Goal: Task Accomplishment & Management: Manage account settings

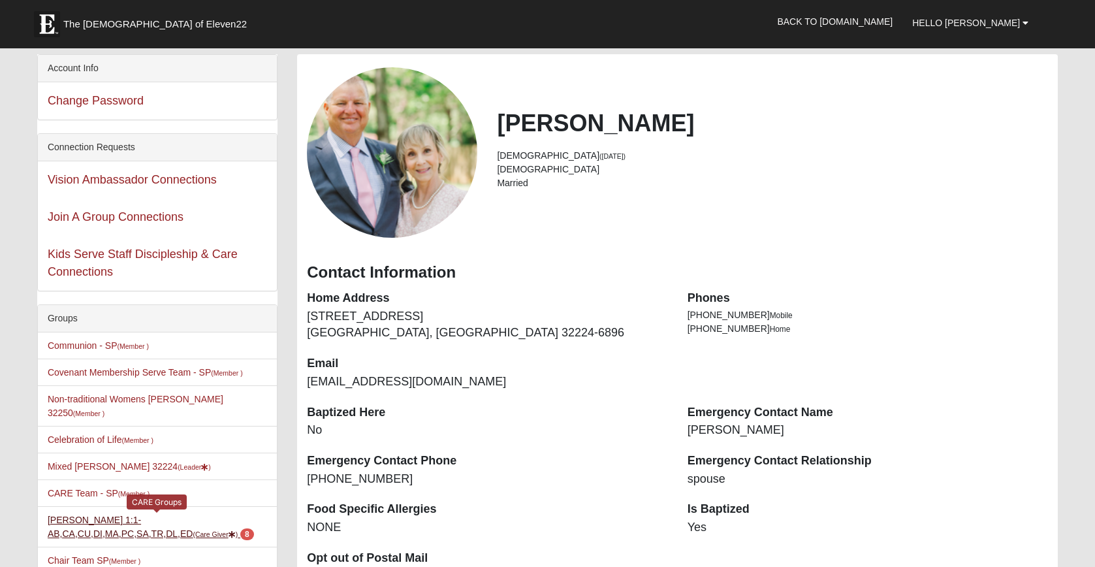
click at [68, 515] on link "Susan Farrell 1:1-AB,CA,CU,DI,MA,PC,SA,TR,DL,ED (Care Giver ) 8" at bounding box center [151, 527] width 206 height 24
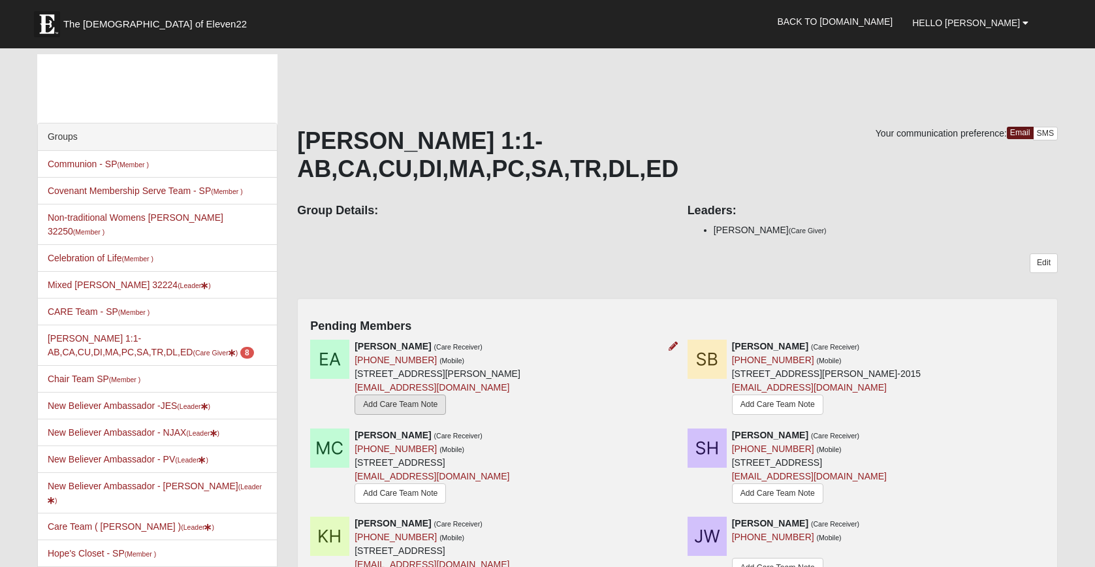
click at [431, 404] on link "Add Care Team Note" at bounding box center [400, 404] width 91 height 20
click at [671, 344] on icon at bounding box center [673, 346] width 9 height 9
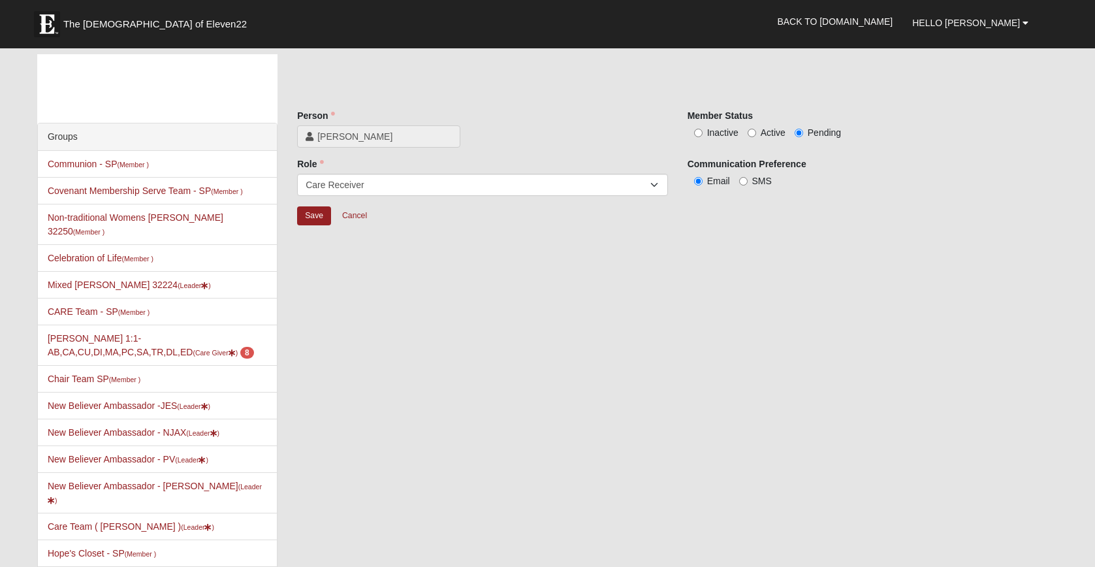
click at [699, 131] on input "Inactive" at bounding box center [698, 133] width 8 height 8
radio input "true"
click at [315, 214] on input "Save" at bounding box center [314, 215] width 34 height 19
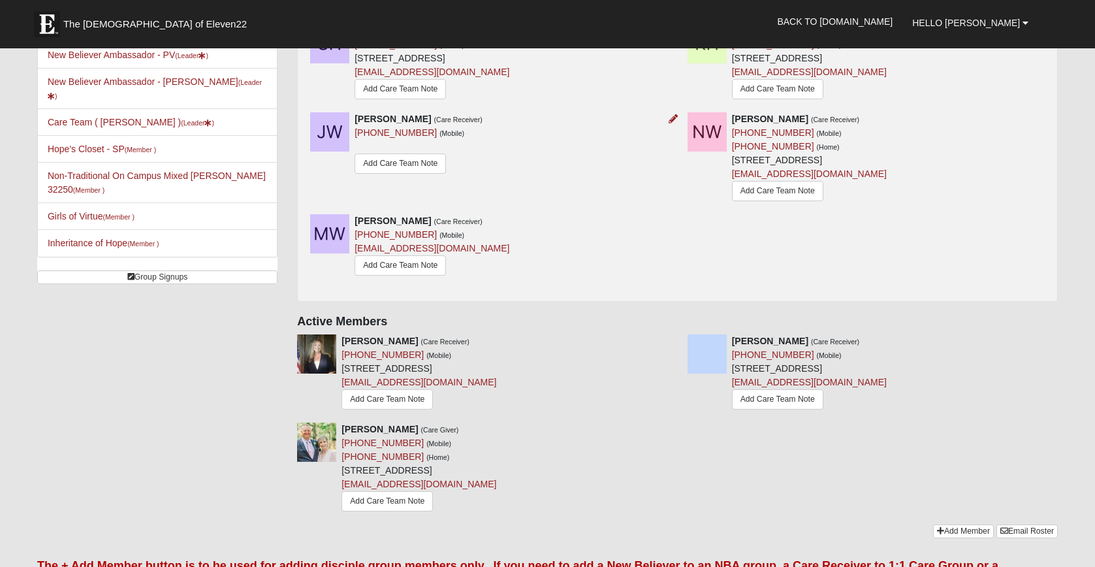
scroll to position [415, 0]
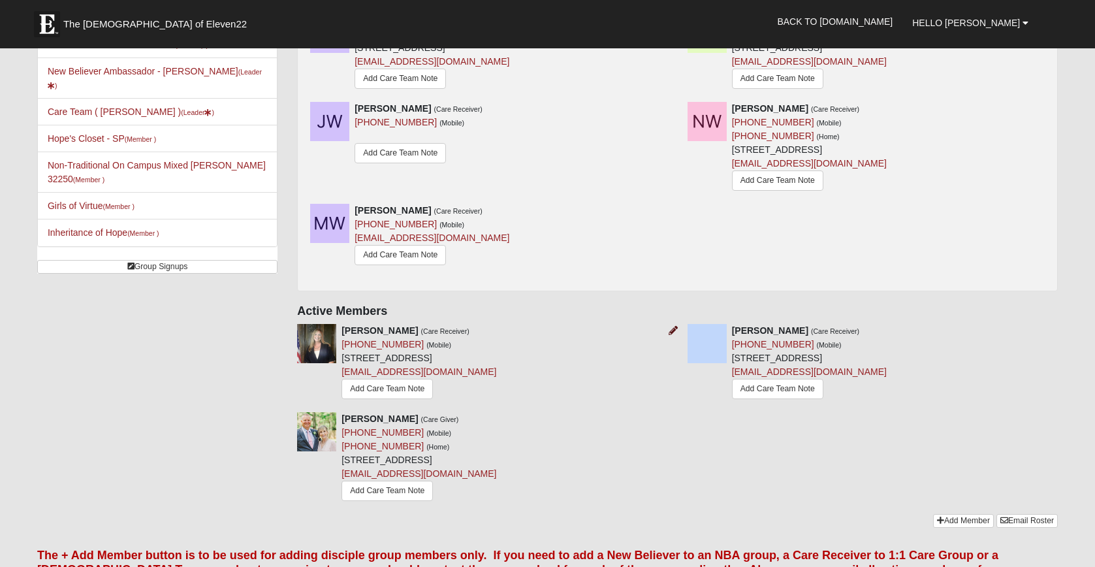
click at [673, 328] on icon at bounding box center [673, 330] width 9 height 9
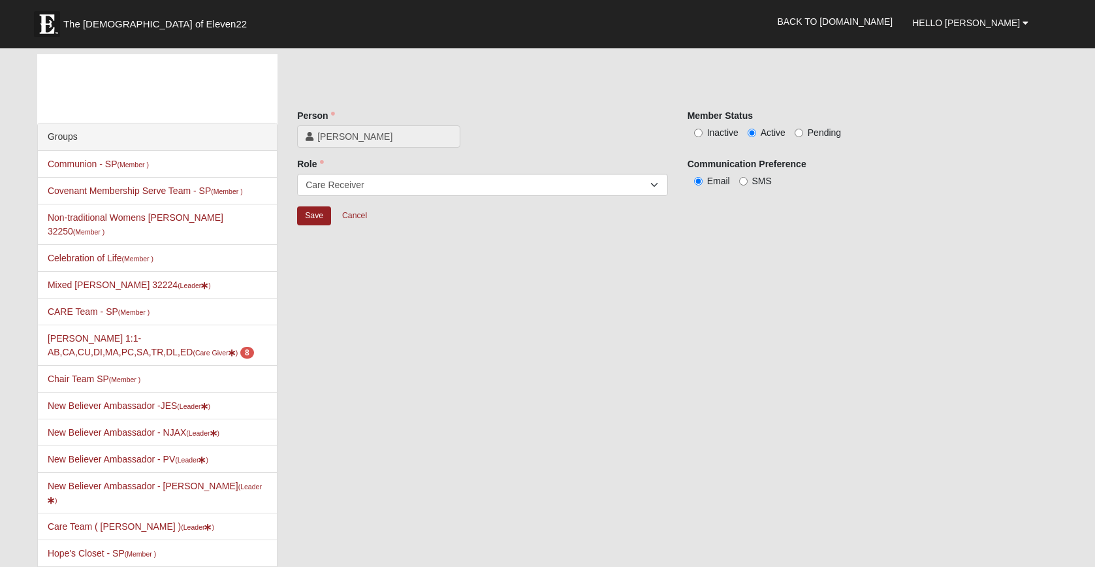
click at [696, 133] on input "Inactive" at bounding box center [698, 133] width 8 height 8
radio input "true"
click at [317, 216] on input "Save" at bounding box center [314, 215] width 34 height 19
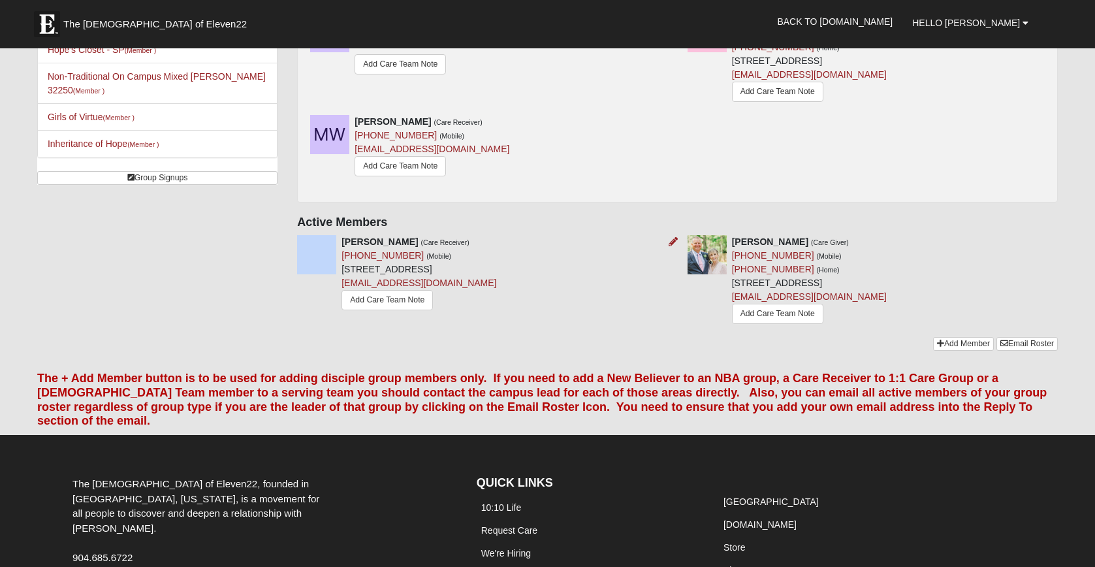
scroll to position [503, 0]
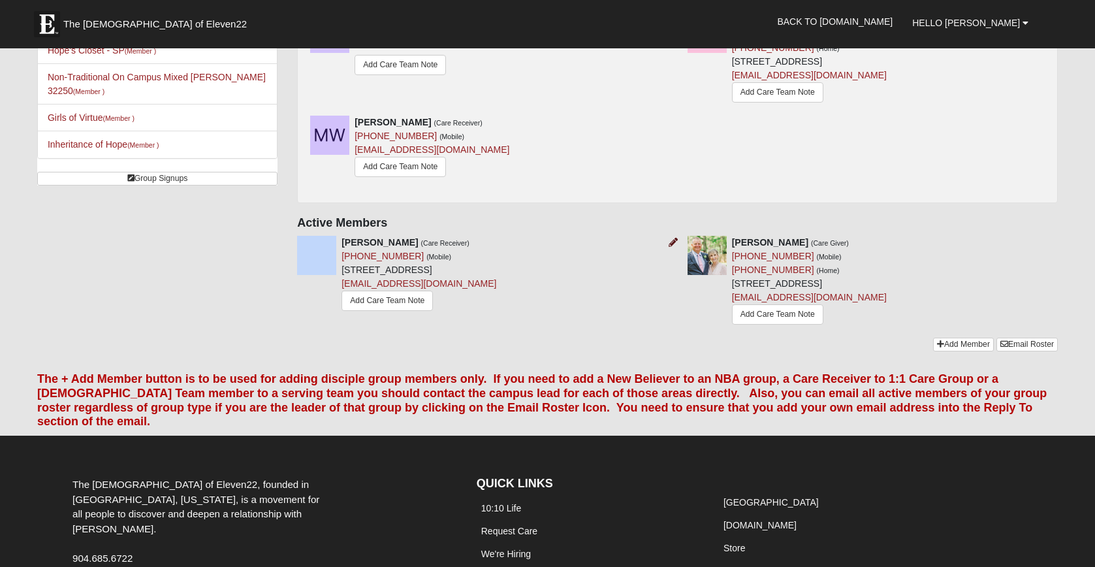
click at [674, 240] on icon at bounding box center [673, 242] width 9 height 9
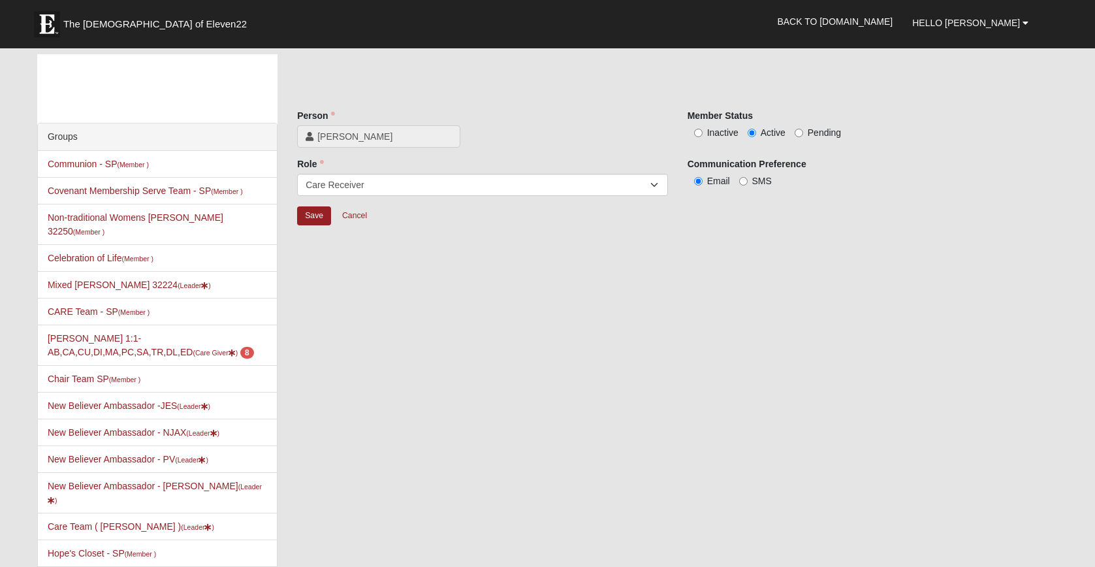
click at [694, 134] on input "Inactive" at bounding box center [698, 133] width 8 height 8
radio input "true"
click at [321, 219] on input "Save" at bounding box center [314, 215] width 34 height 19
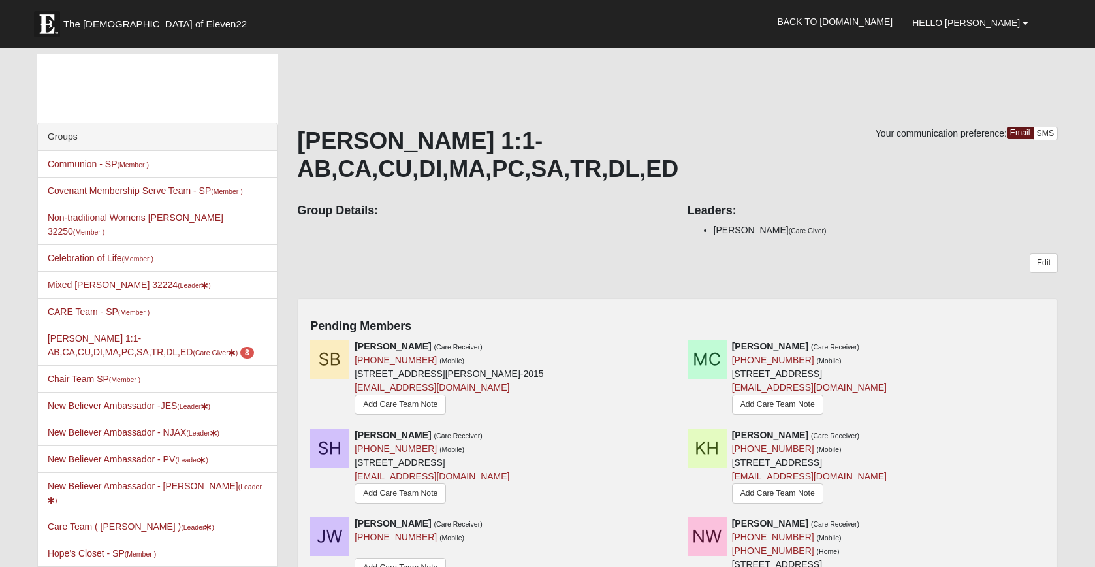
scroll to position [423, 0]
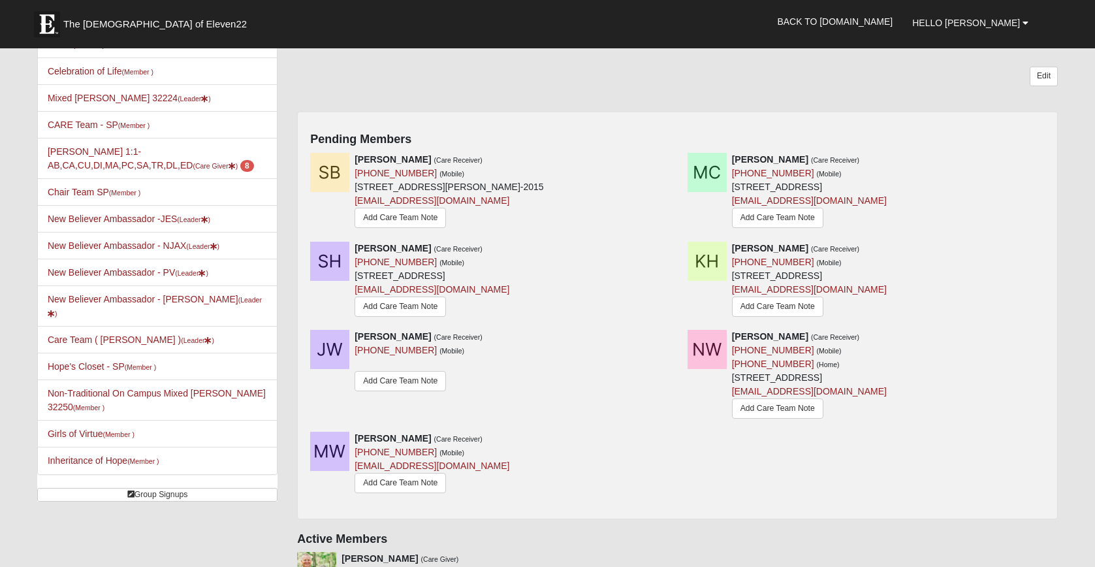
scroll to position [194, 0]
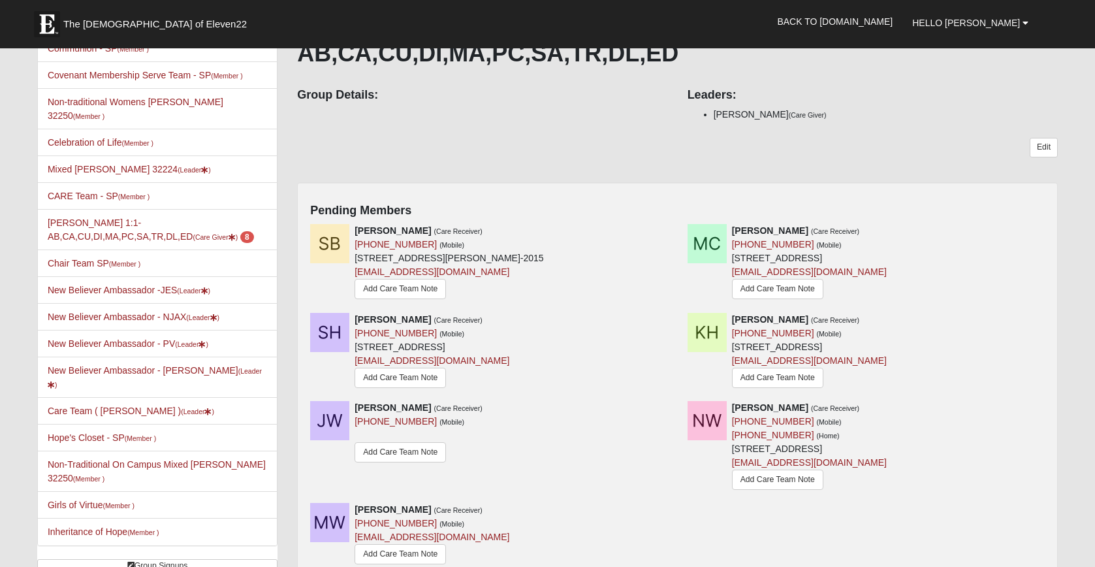
scroll to position [101, 0]
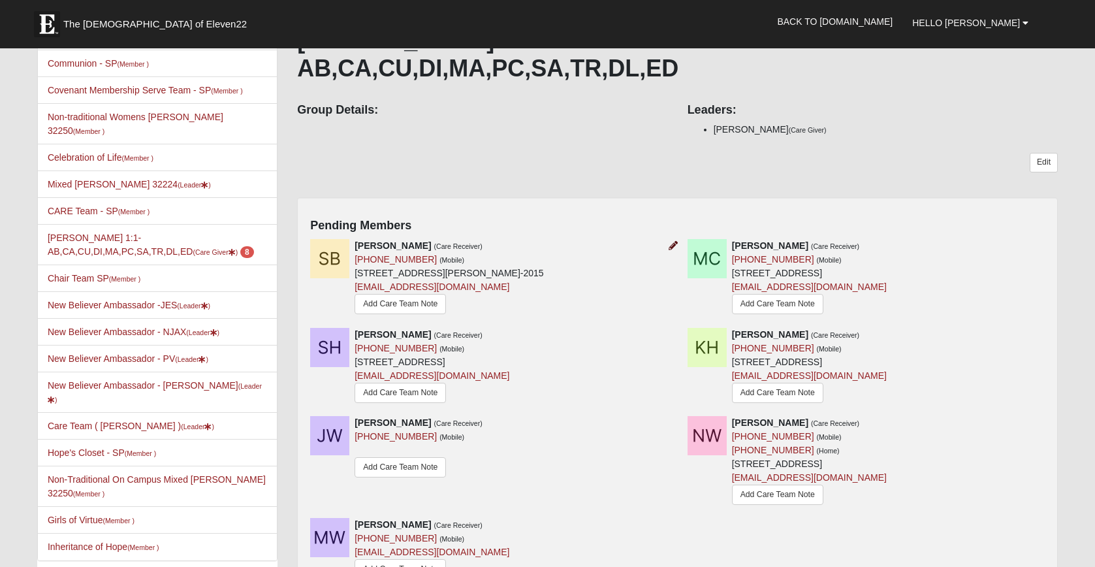
click at [672, 244] on icon at bounding box center [673, 245] width 9 height 9
click at [674, 242] on icon at bounding box center [673, 245] width 9 height 9
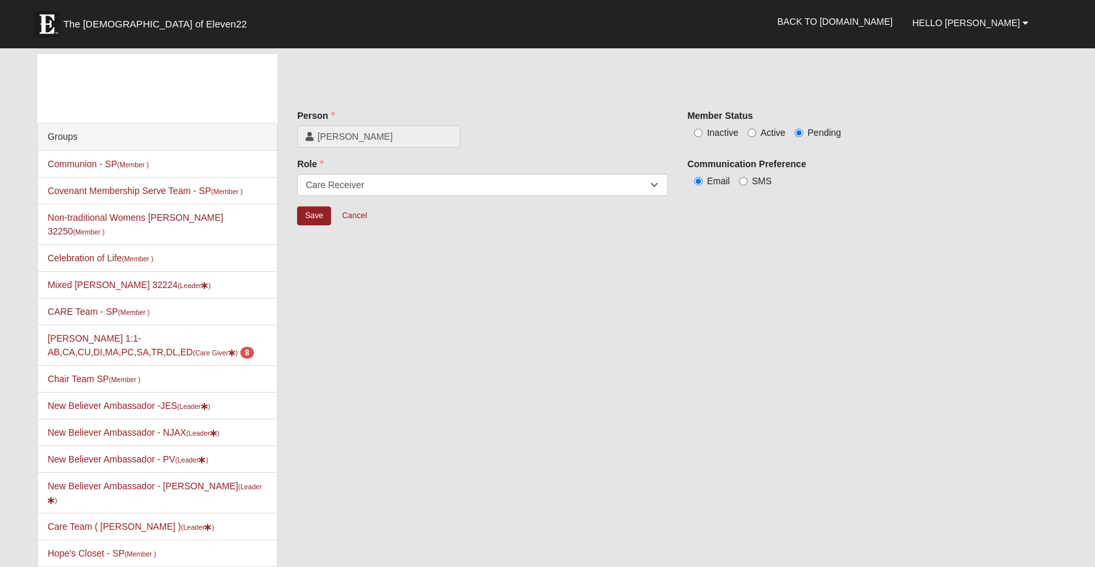
click at [698, 131] on input "Inactive" at bounding box center [698, 133] width 8 height 8
radio input "true"
click at [315, 219] on input "Save" at bounding box center [314, 215] width 34 height 19
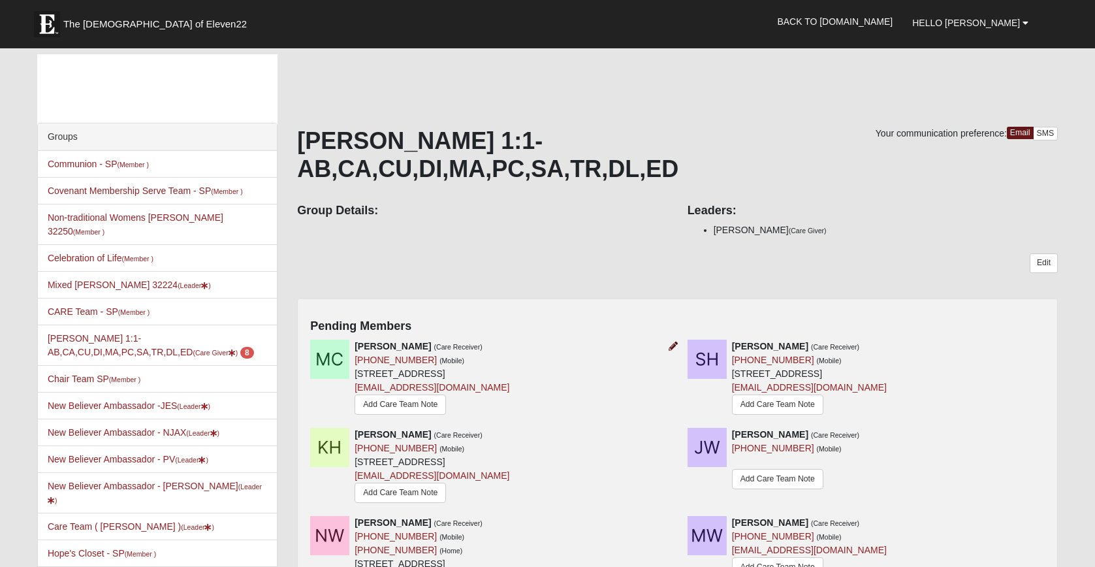
click at [670, 344] on icon at bounding box center [673, 346] width 9 height 9
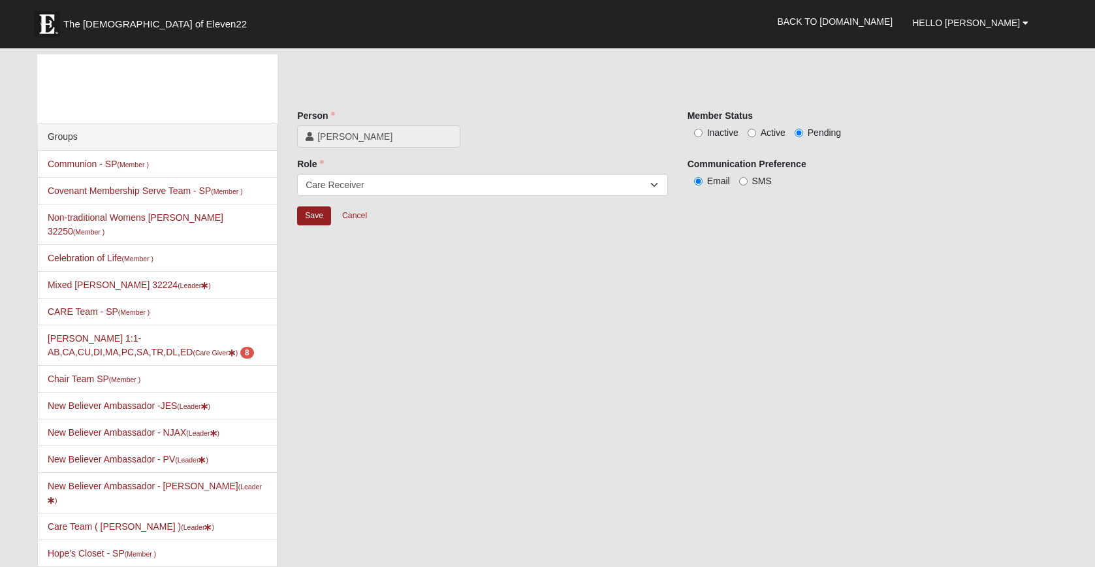
click at [698, 129] on input "Inactive" at bounding box center [698, 133] width 8 height 8
radio input "true"
click at [317, 214] on input "Save" at bounding box center [314, 215] width 34 height 19
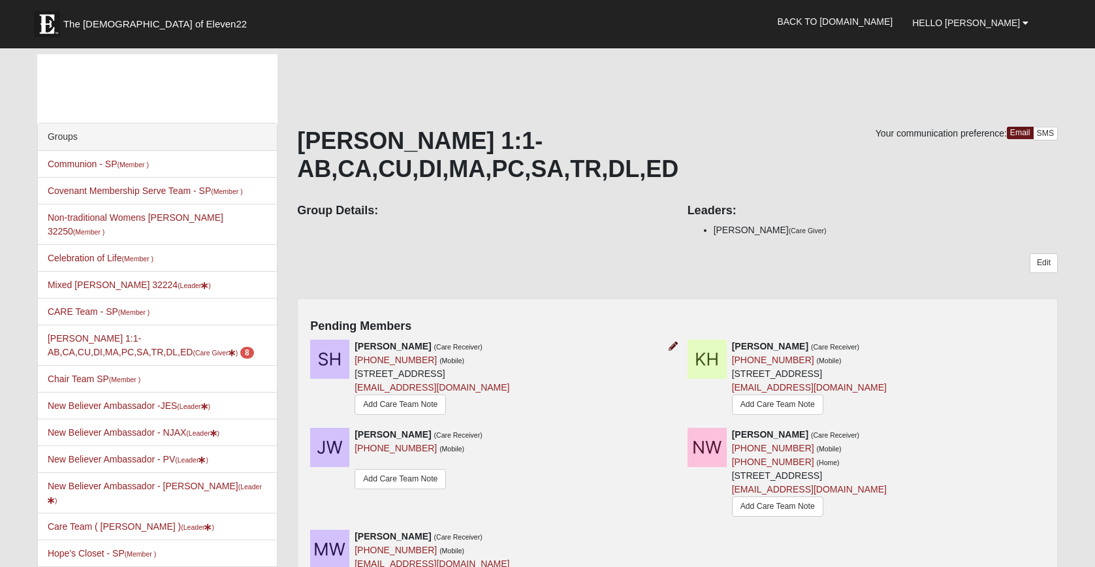
click at [669, 344] on icon at bounding box center [673, 346] width 9 height 9
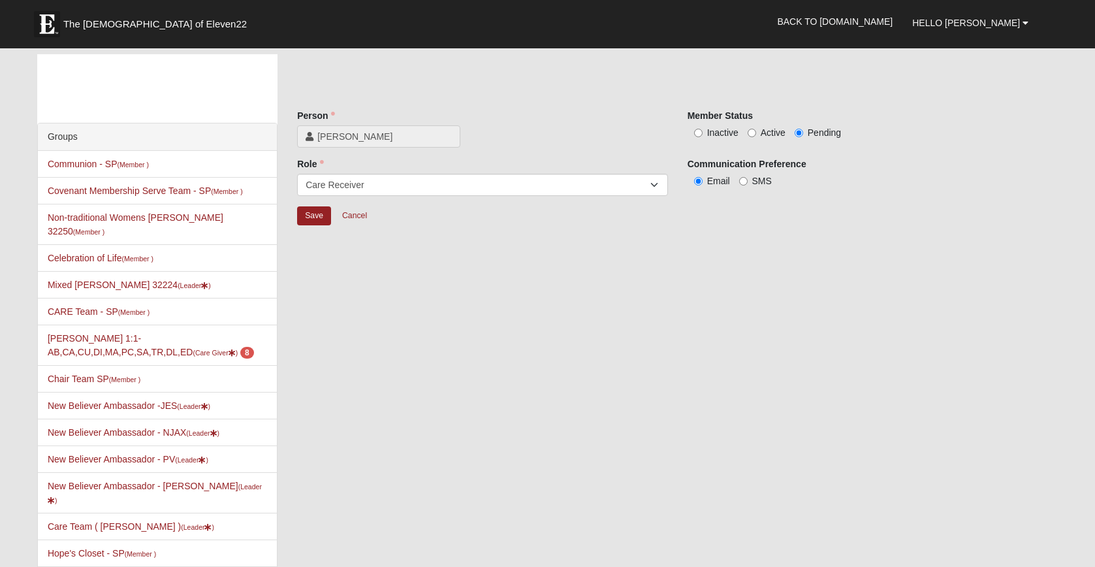
click at [699, 131] on input "Inactive" at bounding box center [698, 133] width 8 height 8
radio input "true"
click at [317, 220] on input "Save" at bounding box center [314, 215] width 34 height 19
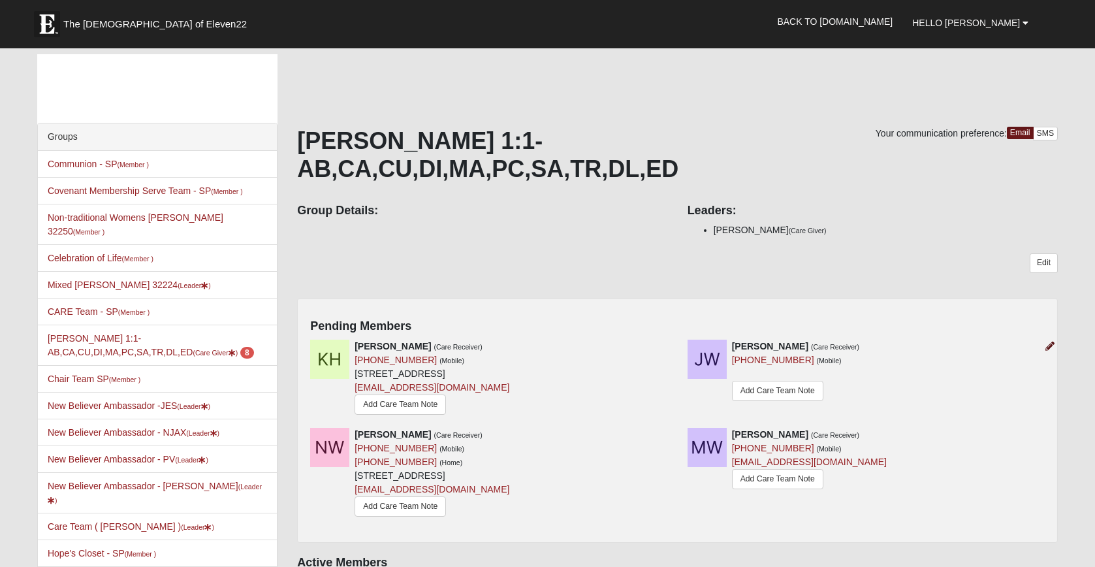
click at [1048, 343] on icon at bounding box center [1050, 346] width 9 height 9
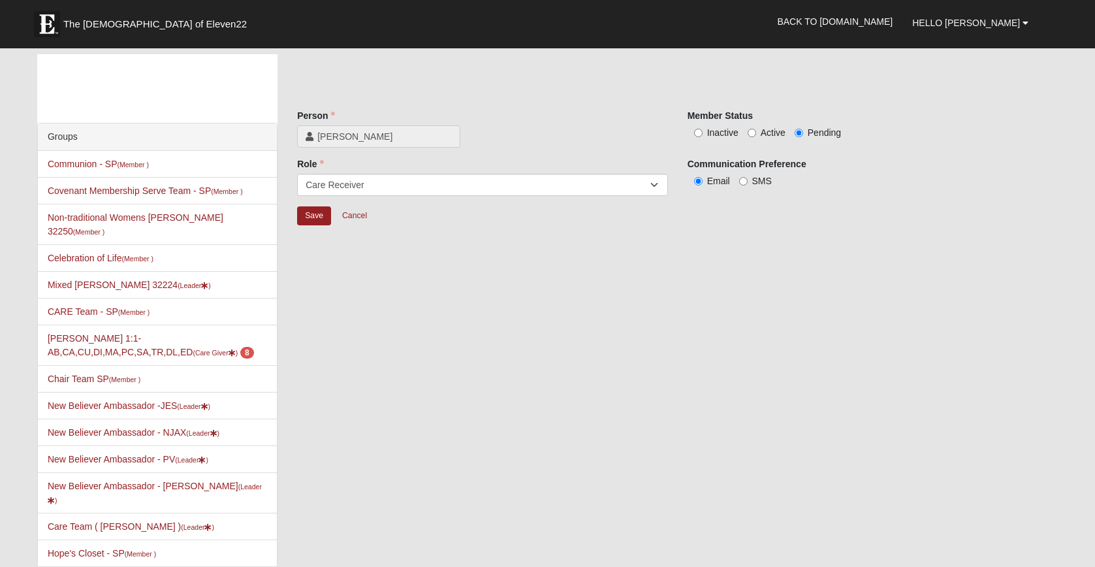
click at [696, 133] on input "Inactive" at bounding box center [698, 133] width 8 height 8
radio input "true"
click at [318, 217] on input "Save" at bounding box center [314, 215] width 34 height 19
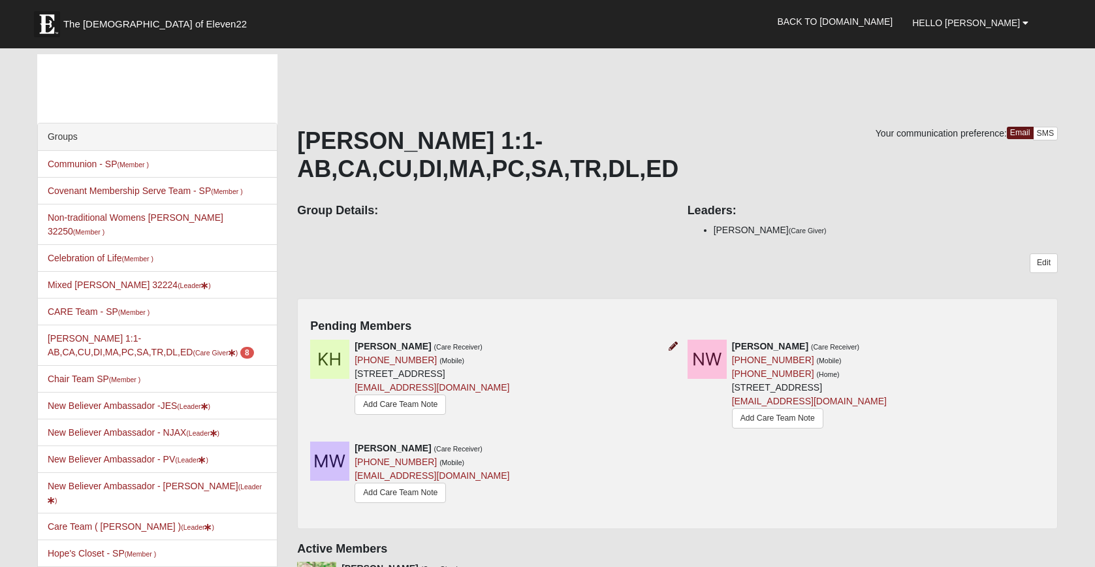
click at [672, 345] on icon at bounding box center [673, 346] width 9 height 9
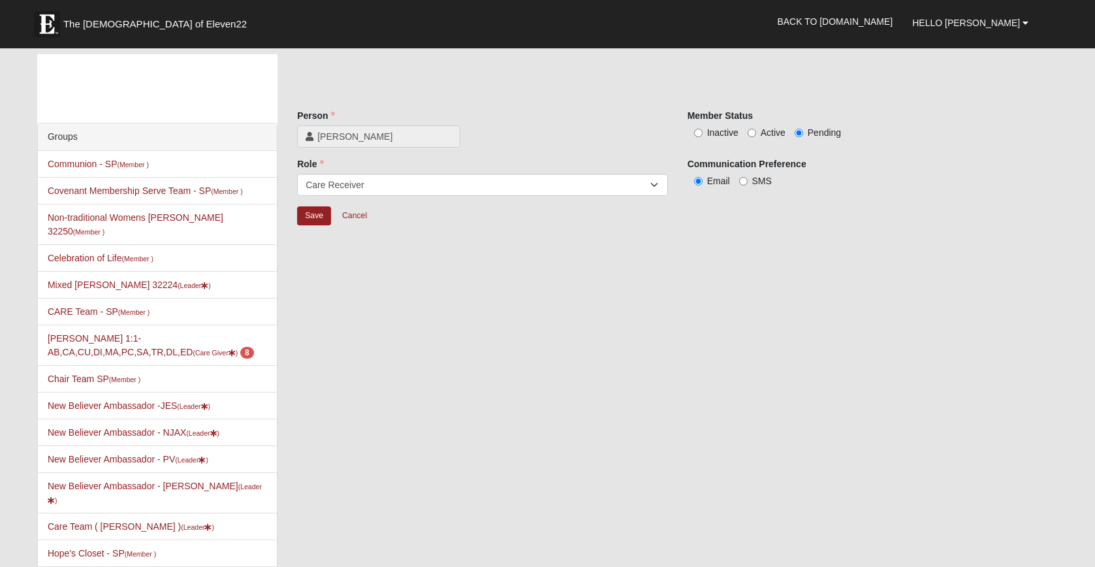
click at [697, 131] on input "Inactive" at bounding box center [698, 133] width 8 height 8
radio input "true"
click at [312, 218] on input "Save" at bounding box center [314, 215] width 34 height 19
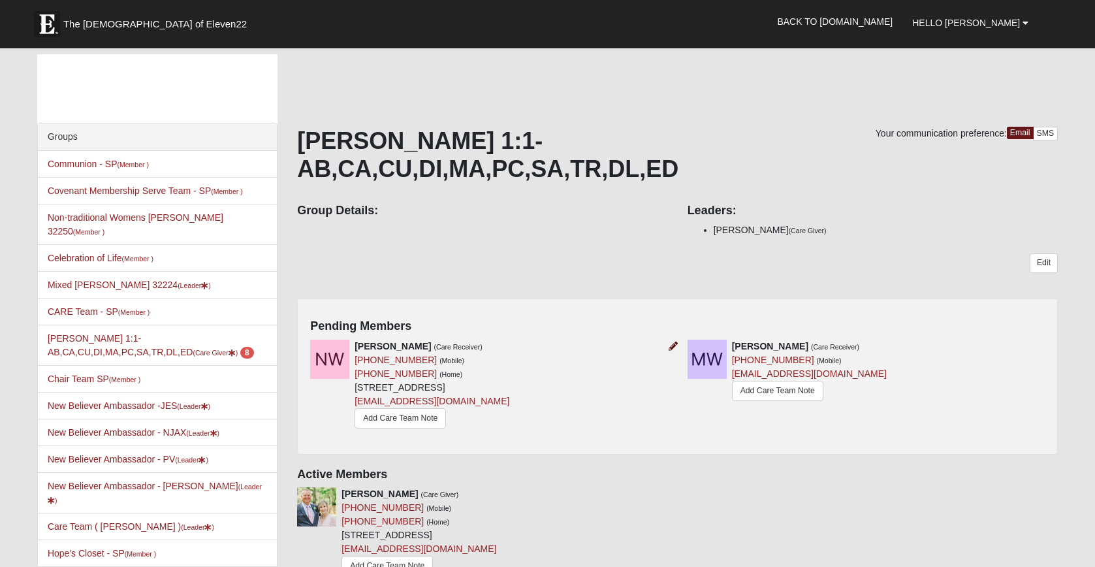
click at [671, 344] on icon at bounding box center [673, 346] width 9 height 9
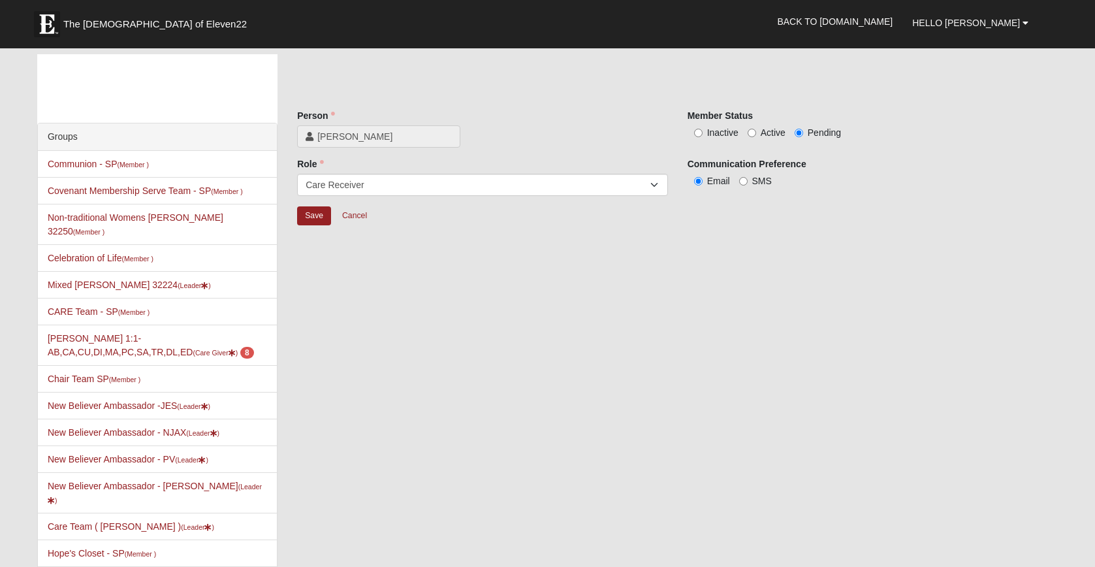
click at [750, 132] on input "Active" at bounding box center [752, 133] width 8 height 8
radio input "true"
click at [309, 214] on input "Save" at bounding box center [314, 215] width 34 height 19
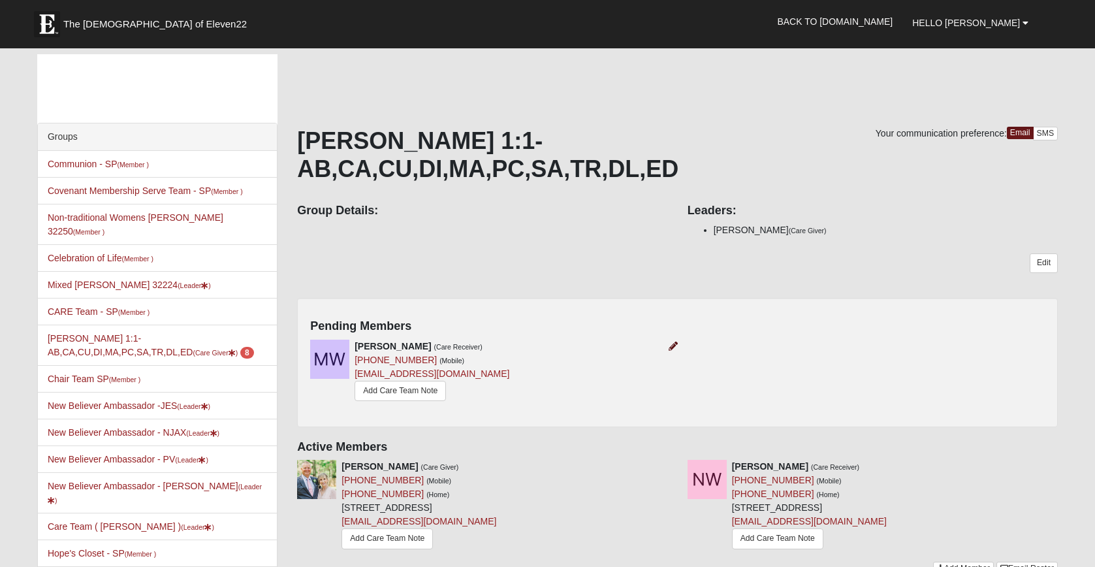
click at [673, 343] on icon at bounding box center [673, 346] width 9 height 9
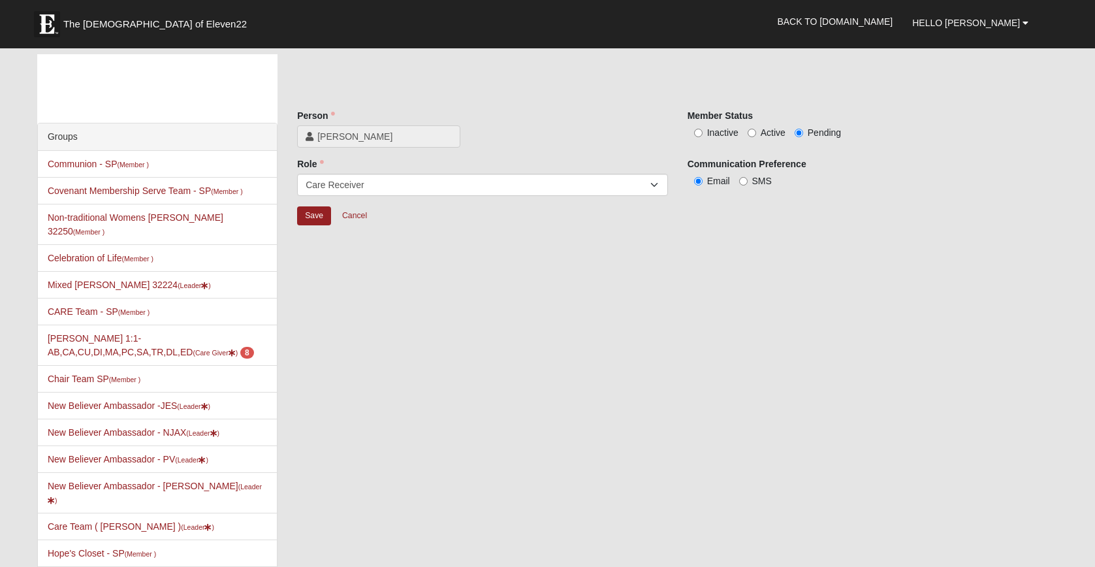
click at [751, 132] on input "Active" at bounding box center [752, 133] width 8 height 8
radio input "true"
click at [309, 214] on input "Save" at bounding box center [314, 215] width 34 height 19
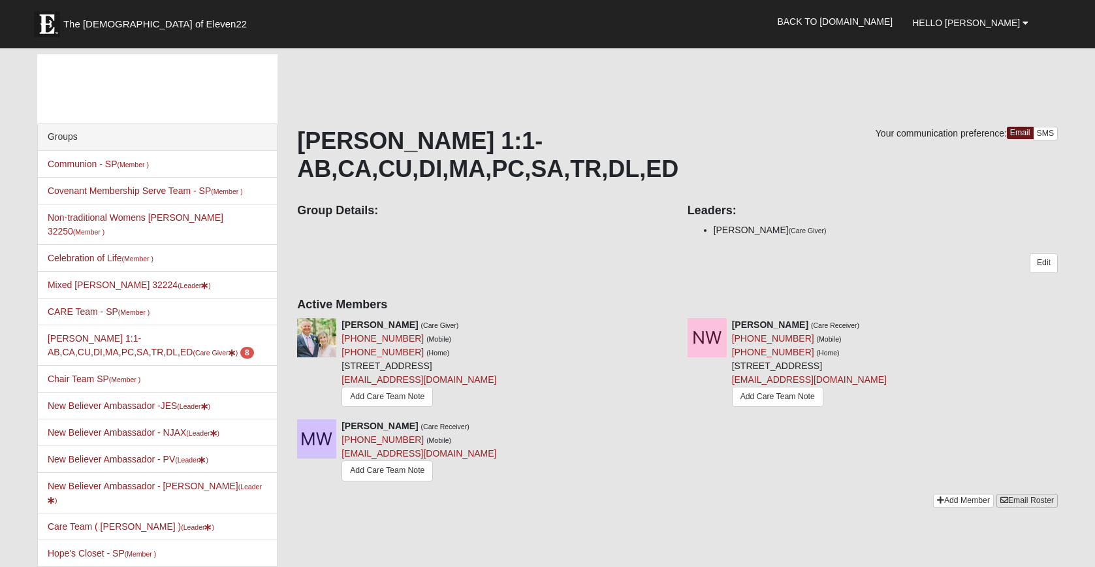
click at [1029, 499] on link "Email Roster" at bounding box center [1027, 501] width 61 height 14
click at [350, 509] on div "Your communication preference: Email SMS Susan Farrell 1:1-AB,CA,CU,DI,MA,PC,SA…" at bounding box center [677, 287] width 780 height 466
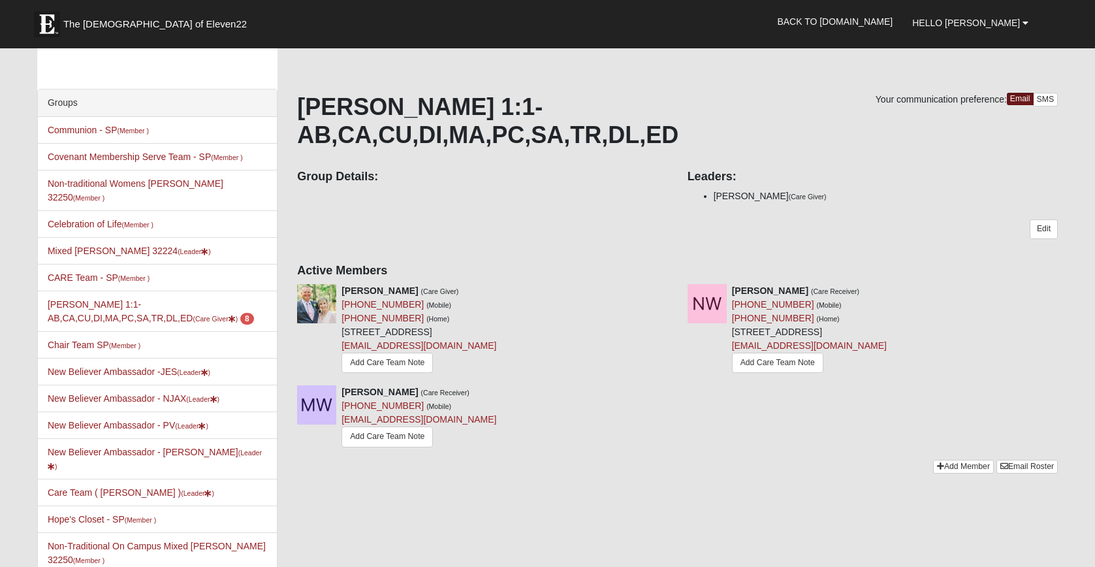
scroll to position [23, 0]
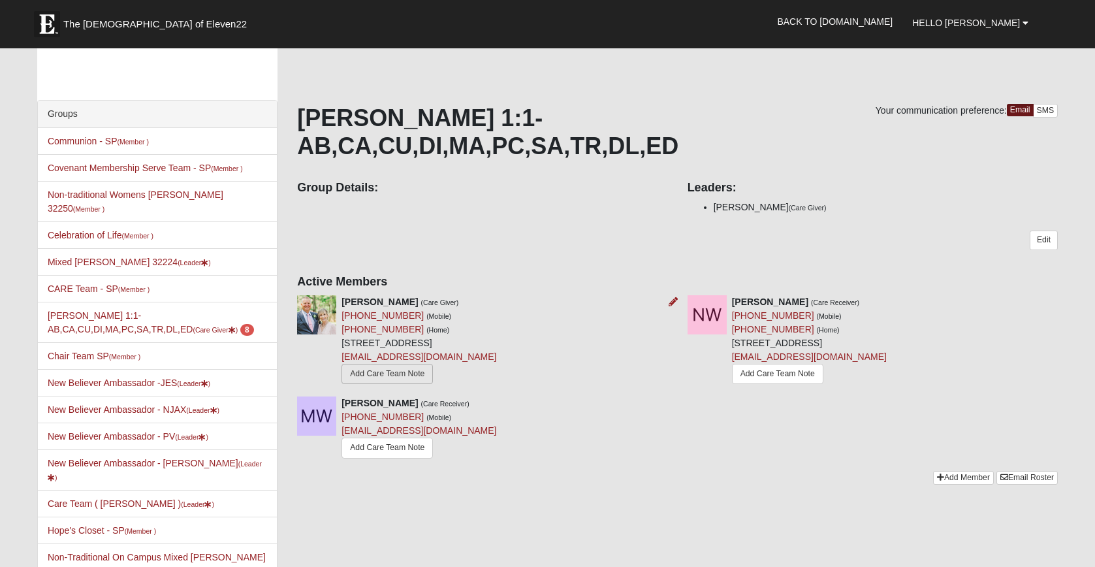
click at [406, 374] on link "Add Care Team Note" at bounding box center [387, 374] width 91 height 20
click at [671, 302] on icon at bounding box center [673, 301] width 9 height 9
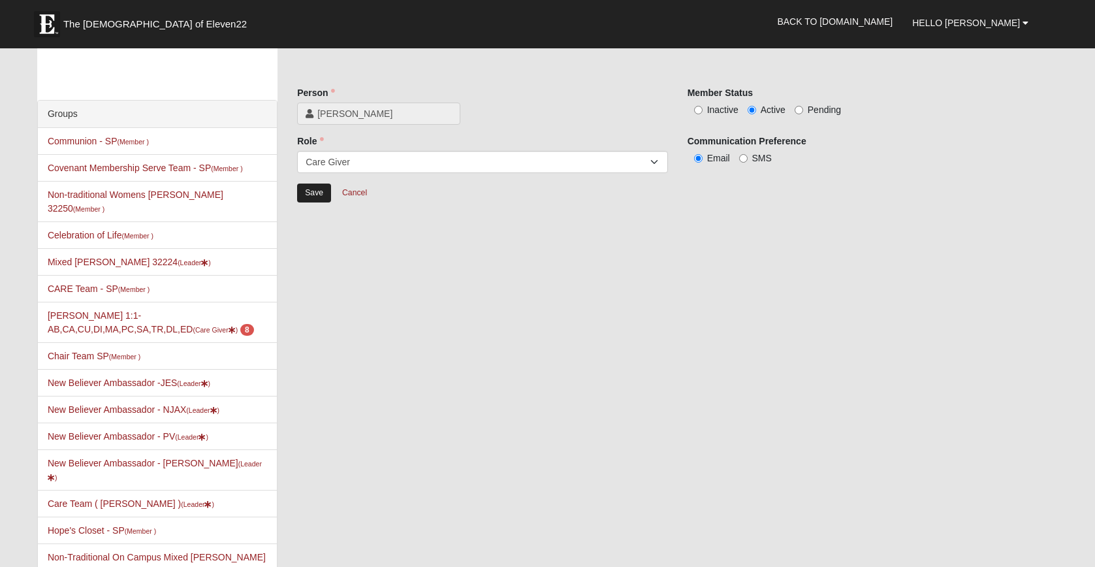
click at [315, 197] on input "Save" at bounding box center [314, 193] width 34 height 19
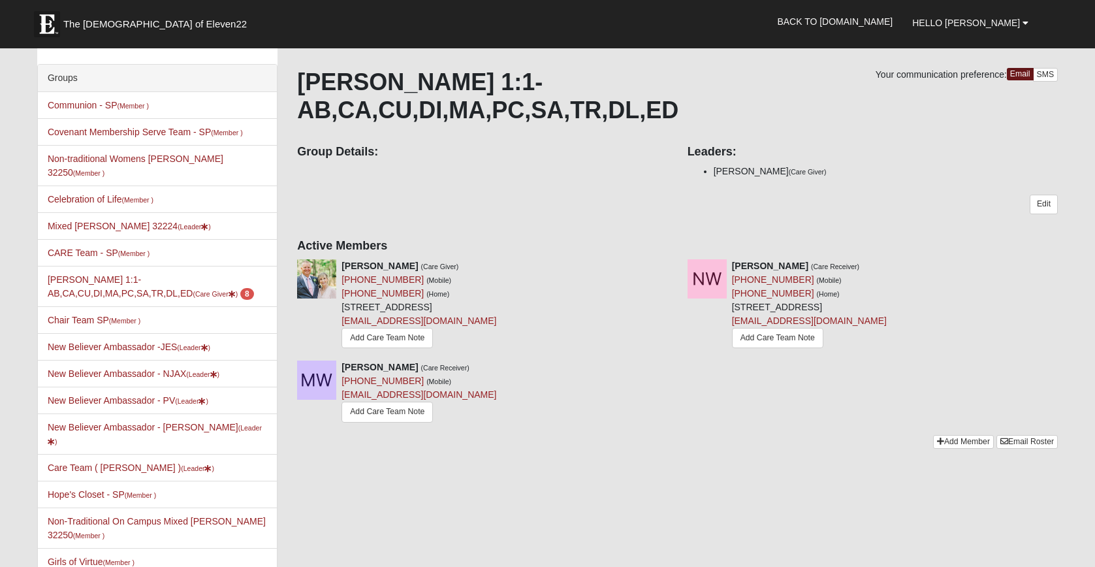
scroll to position [-2, 0]
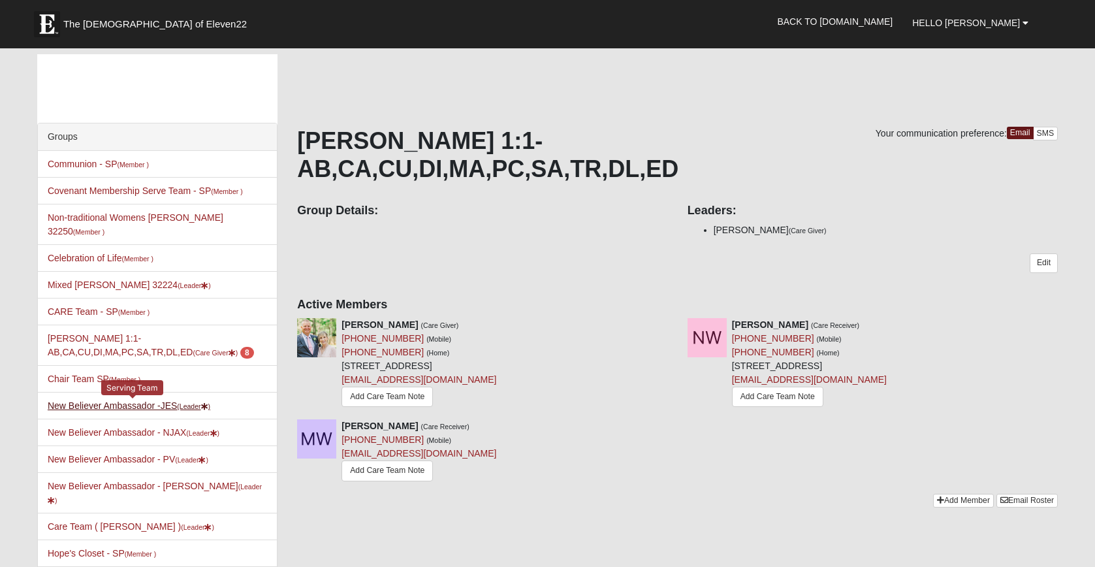
click at [116, 400] on link "New Believer Ambassador -JES (Leader )" at bounding box center [129, 405] width 163 height 10
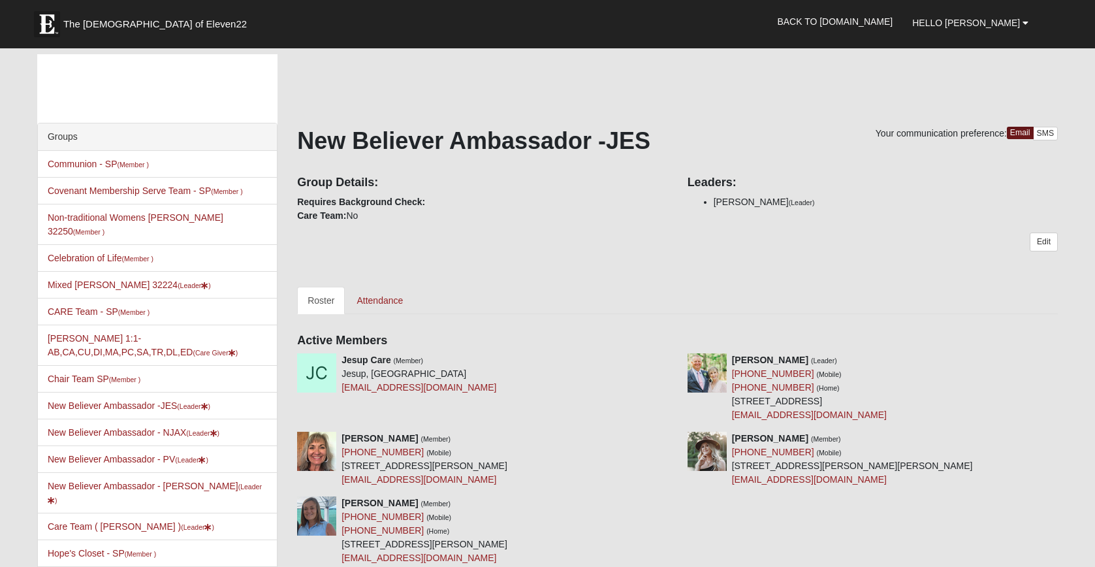
click at [615, 258] on div "Edit" at bounding box center [677, 250] width 761 height 34
click at [69, 160] on link "Communion - SP (Member )" at bounding box center [98, 164] width 101 height 10
click at [72, 306] on link "CARE Team - SP (Member )" at bounding box center [99, 311] width 102 height 10
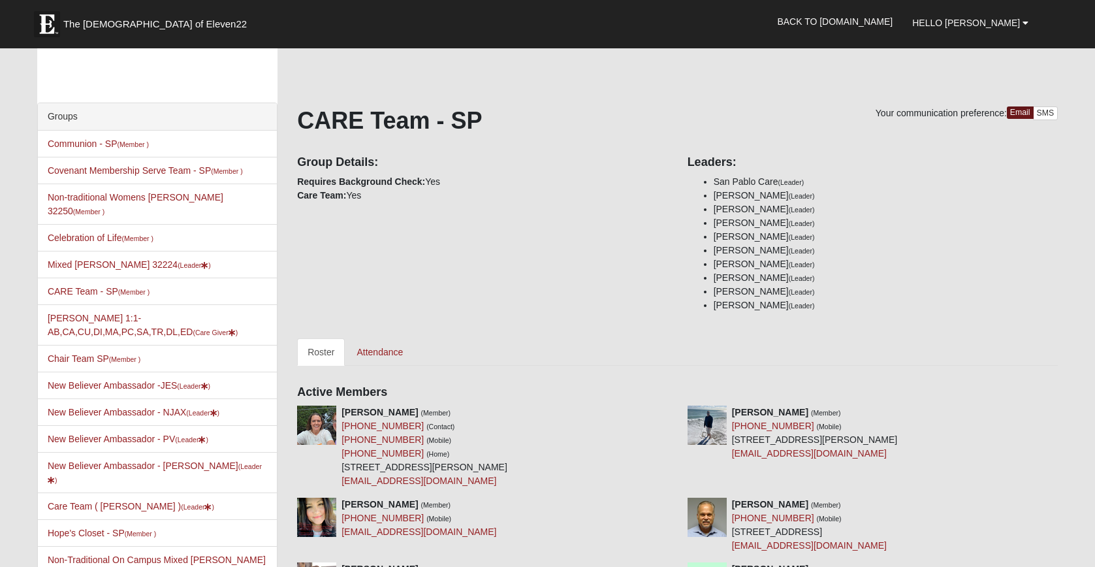
scroll to position [10, 0]
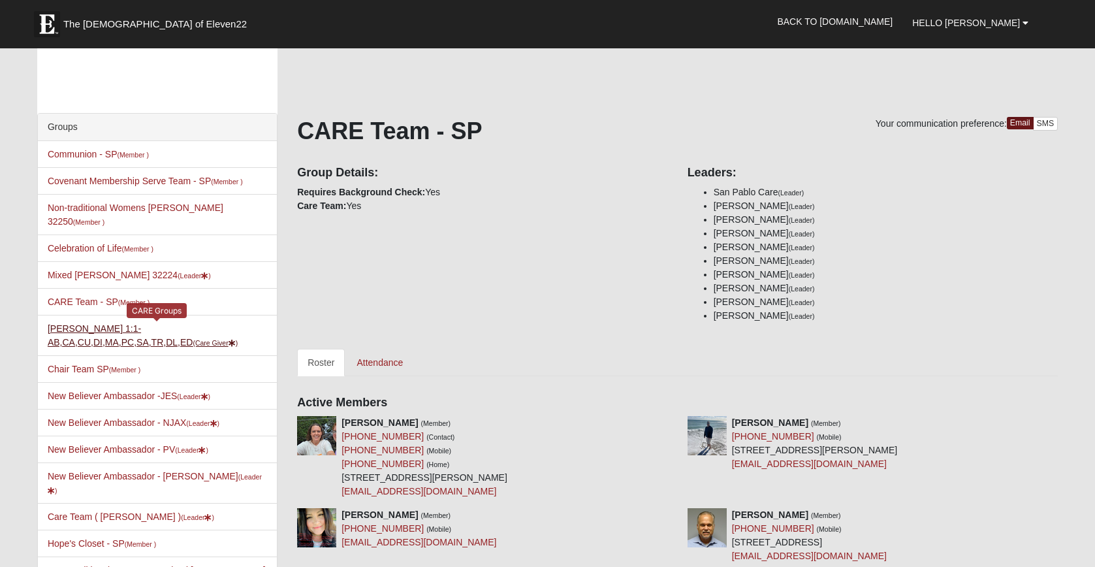
click at [120, 323] on link "[PERSON_NAME] 1:1-AB,CA,CU,DI,MA,PC,SA,TR,DL,ED (Care Giver )" at bounding box center [143, 335] width 190 height 24
